Goal: Transaction & Acquisition: Purchase product/service

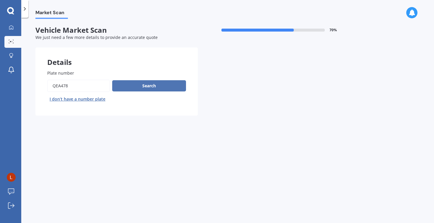
type input "QEA478"
click at [130, 88] on button "Search" at bounding box center [149, 85] width 74 height 11
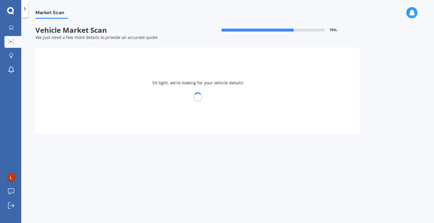
select select "TOYOTA"
select select "PRIUS"
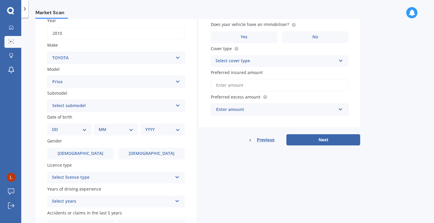
scroll to position [98, 0]
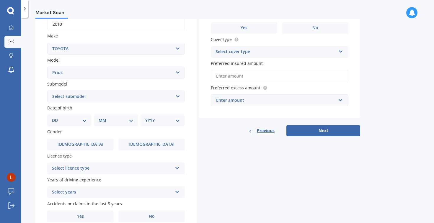
click at [132, 99] on select "Select submodel (All other) Hybrid" at bounding box center [116, 97] width 138 height 12
select select "HYBRID"
click at [47, 91] on select "Select submodel (All other) Hybrid" at bounding box center [116, 97] width 138 height 12
click at [86, 122] on select "DD 01 02 03 04 05 06 07 08 09 10 11 12 13 14 15 16 17 18 19 20 21 22 23 24 25 2…" at bounding box center [69, 120] width 35 height 6
select select "26"
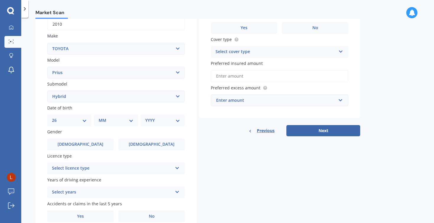
click at [57, 118] on select "DD 01 02 03 04 05 06 07 08 09 10 11 12 13 14 15 16 17 18 19 20 21 22 23 24 25 2…" at bounding box center [69, 120] width 35 height 6
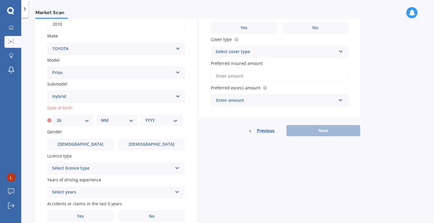
click at [128, 122] on select "MM 01 02 03 04 05 06 07 08 09 10 11 12" at bounding box center [117, 120] width 32 height 6
select select "09"
click at [101, 118] on select "MM 01 02 03 04 05 06 07 08 09 10 11 12" at bounding box center [117, 120] width 32 height 6
click at [173, 123] on select "YYYY 2025 2024 2023 2022 2021 2020 2019 2018 2017 2016 2015 2014 2013 2012 2011…" at bounding box center [161, 120] width 32 height 6
select select "1987"
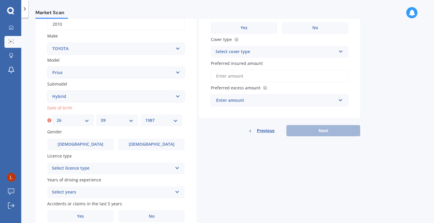
click at [145, 118] on select "YYYY 2025 2024 2023 2022 2021 2020 2019 2018 2017 2016 2015 2014 2013 2012 2011…" at bounding box center [161, 120] width 32 height 6
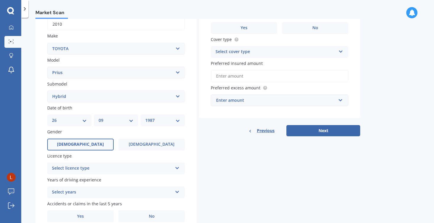
click at [101, 146] on label "[DEMOGRAPHIC_DATA]" at bounding box center [80, 145] width 66 height 12
click at [0, 0] on input "[DEMOGRAPHIC_DATA]" at bounding box center [0, 0] width 0 height 0
click at [119, 168] on div "Select licence type" at bounding box center [112, 168] width 120 height 7
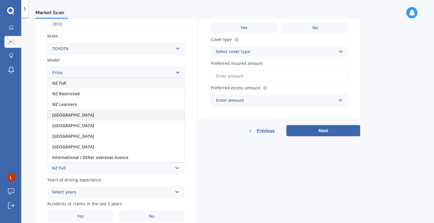
scroll to position [1, 0]
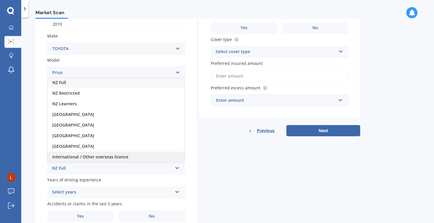
click at [73, 158] on span "International / Other overseas licence" at bounding box center [90, 157] width 76 height 6
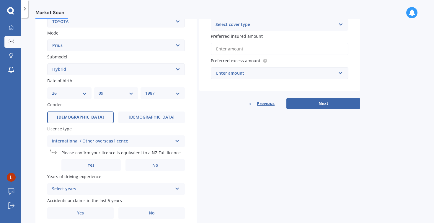
scroll to position [135, 0]
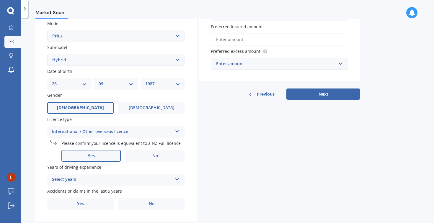
click at [102, 158] on label "Yes" at bounding box center [90, 156] width 59 height 12
click at [0, 0] on input "Yes" at bounding box center [0, 0] width 0 height 0
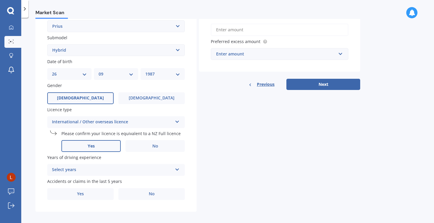
scroll to position [150, 0]
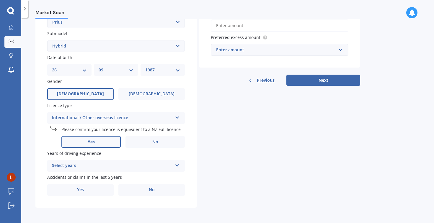
click at [125, 165] on div "Select years" at bounding box center [112, 165] width 120 height 7
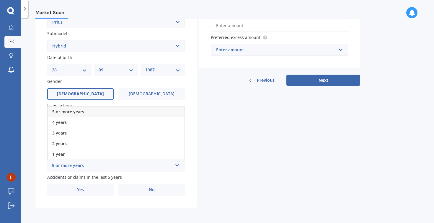
click at [91, 110] on div "5 or more years" at bounding box center [116, 112] width 137 height 11
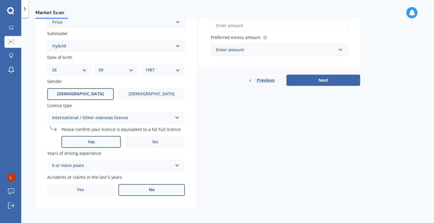
click at [143, 195] on label "No" at bounding box center [151, 190] width 66 height 12
click at [0, 0] on input "No" at bounding box center [0, 0] width 0 height 0
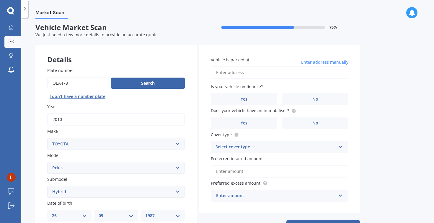
scroll to position [2, 0]
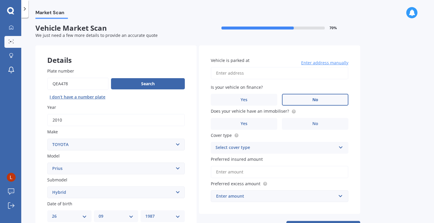
click at [299, 102] on label "No" at bounding box center [315, 100] width 66 height 12
click at [0, 0] on input "No" at bounding box center [0, 0] width 0 height 0
click at [244, 127] on label "Yes" at bounding box center [244, 124] width 66 height 12
click at [0, 0] on input "Yes" at bounding box center [0, 0] width 0 height 0
click at [261, 146] on div "Select cover type" at bounding box center [276, 147] width 120 height 7
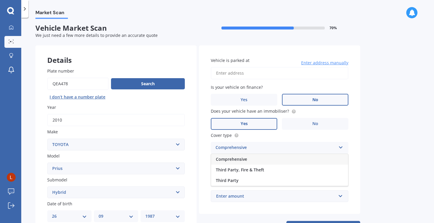
click at [179, 67] on div "Plate number Search I don’t have a number plate Year [DATE] Make Select make AC…" at bounding box center [115, 205] width 161 height 298
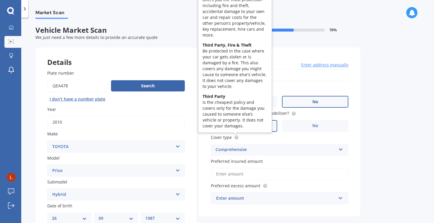
click at [236, 138] on circle at bounding box center [236, 138] width 4 height 4
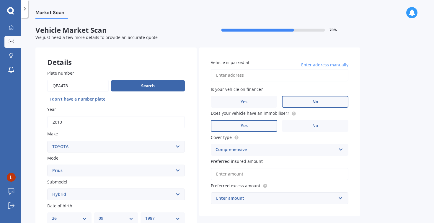
click at [205, 165] on div "Vehicle is parked at Enter address manually Is your vehicle on finance? Yes No …" at bounding box center [279, 132] width 161 height 169
click at [265, 197] on div "Enter amount" at bounding box center [276, 198] width 120 height 6
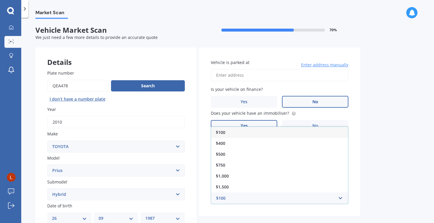
click at [203, 166] on div "Vehicle is parked at Enter address manually Is your vehicle on finance? Yes No …" at bounding box center [279, 132] width 161 height 169
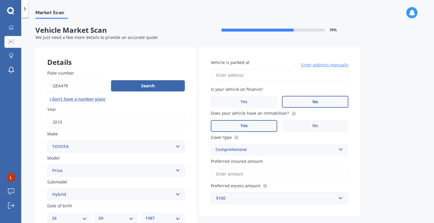
click at [254, 77] on input "Vehicle is parked at" at bounding box center [280, 75] width 138 height 12
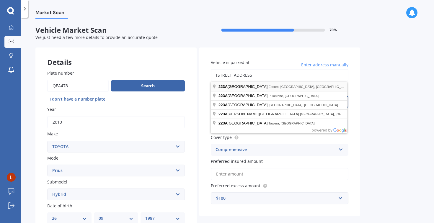
type input "[STREET_ADDRESS]"
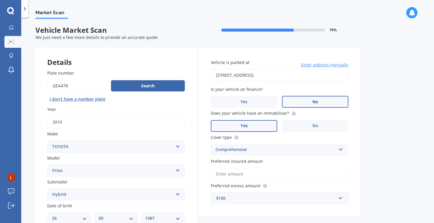
click at [360, 91] on div "Vehicle is parked at [STREET_ADDRESS] Enter address manually Is your vehicle on…" at bounding box center [279, 132] width 161 height 169
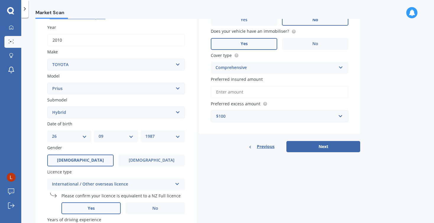
scroll to position [150, 0]
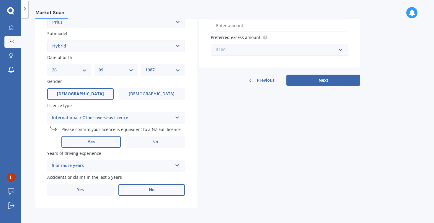
click at [337, 50] on input "text" at bounding box center [277, 49] width 132 height 11
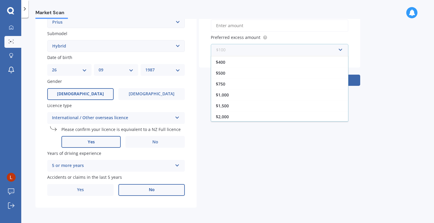
scroll to position [10, 0]
click at [228, 74] on div "$500" at bounding box center [279, 72] width 137 height 11
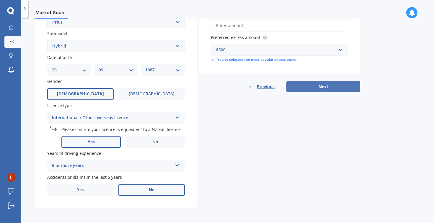
click at [328, 85] on button "Next" at bounding box center [323, 86] width 74 height 11
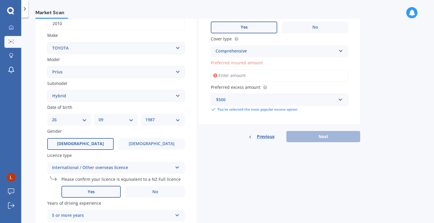
scroll to position [98, 0]
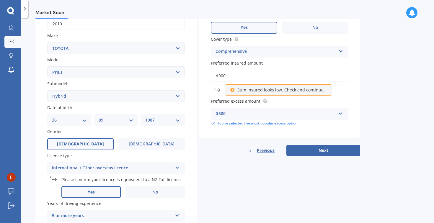
type input "$9,000"
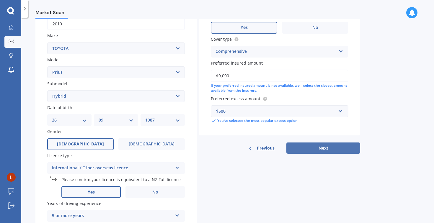
click at [328, 151] on button "Next" at bounding box center [323, 148] width 74 height 11
select select "26"
select select "09"
select select "1987"
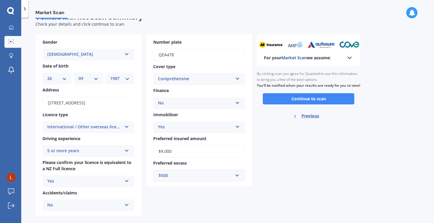
scroll to position [22, 0]
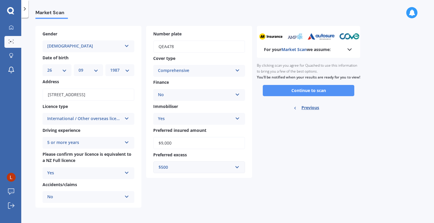
click at [308, 96] on button "Continue to scan" at bounding box center [309, 90] width 92 height 11
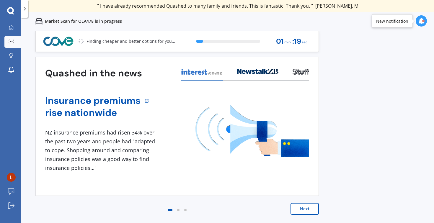
click at [305, 210] on button "Next" at bounding box center [304, 209] width 28 height 12
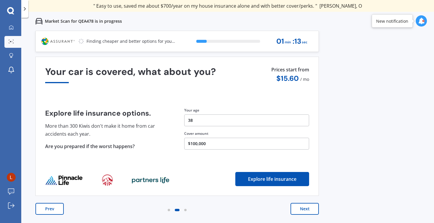
click at [305, 210] on button "Next" at bounding box center [304, 209] width 28 height 12
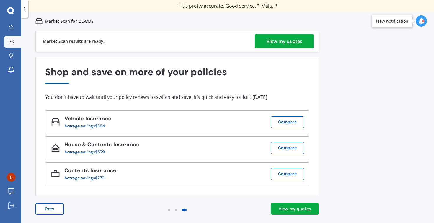
click at [302, 40] on link "View my quotes" at bounding box center [284, 41] width 59 height 14
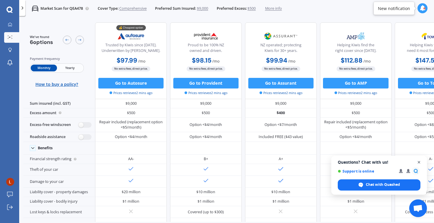
click at [419, 162] on span "Close chat" at bounding box center [418, 162] width 7 height 7
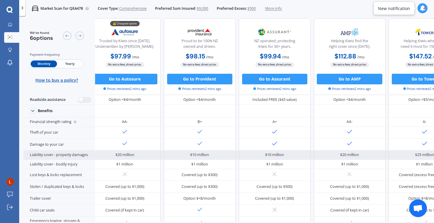
scroll to position [41, 0]
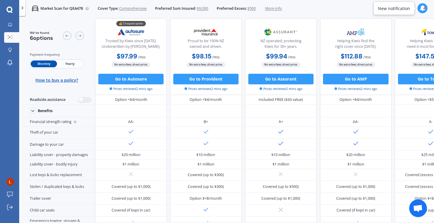
click at [69, 65] on span "Yearly" at bounding box center [70, 63] width 26 height 7
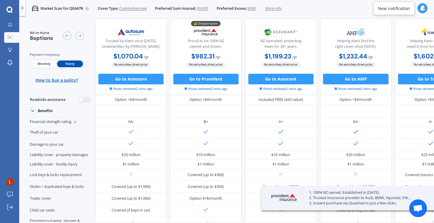
click at [48, 65] on span "Monthly" at bounding box center [44, 63] width 26 height 7
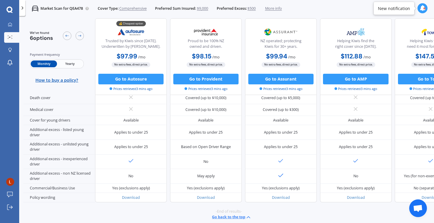
scroll to position [288, 0]
click at [67, 79] on span "How to buy a policy?" at bounding box center [56, 80] width 43 height 5
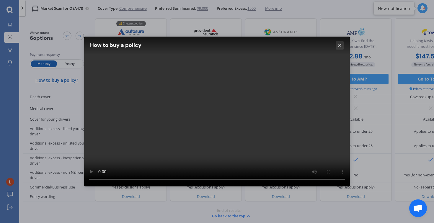
click at [341, 44] on icon at bounding box center [340, 46] width 6 height 6
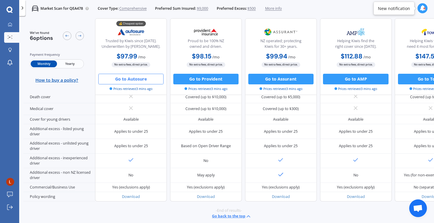
click at [132, 80] on button "Go to Autosure" at bounding box center [130, 79] width 65 height 11
